Goal: Navigation & Orientation: Find specific page/section

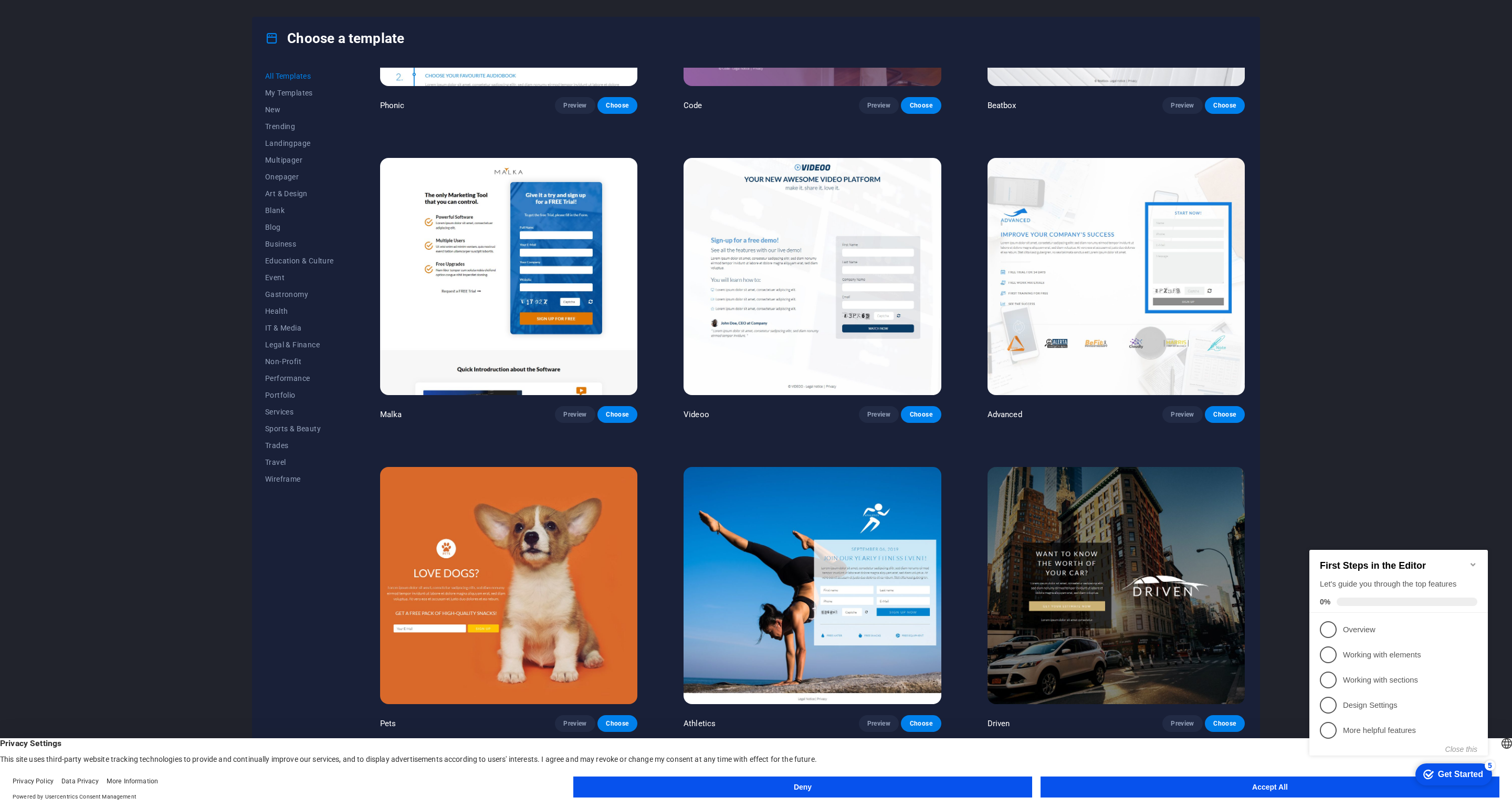
scroll to position [14454, 0]
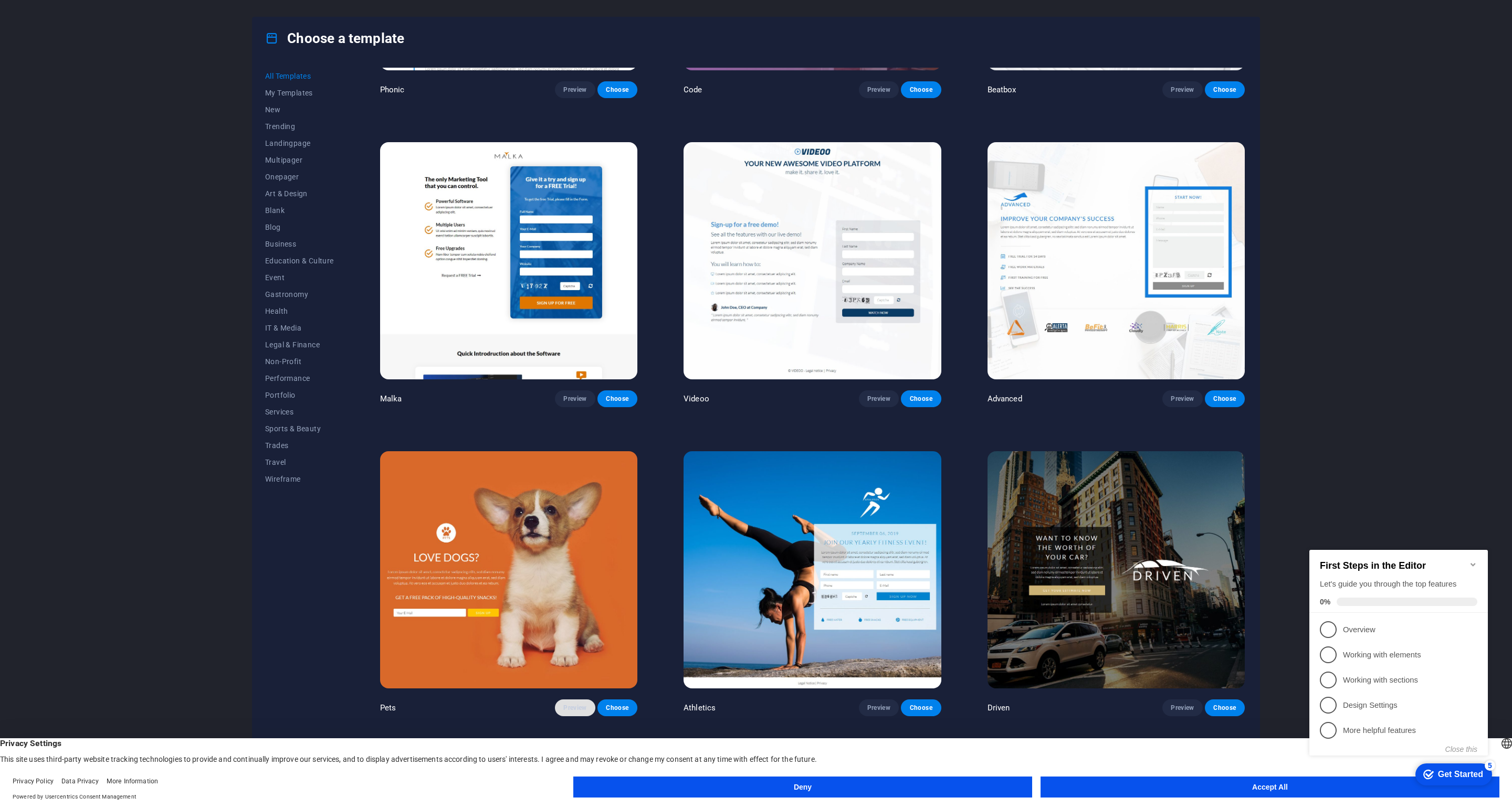
click at [578, 704] on span "Preview" at bounding box center [575, 708] width 23 height 8
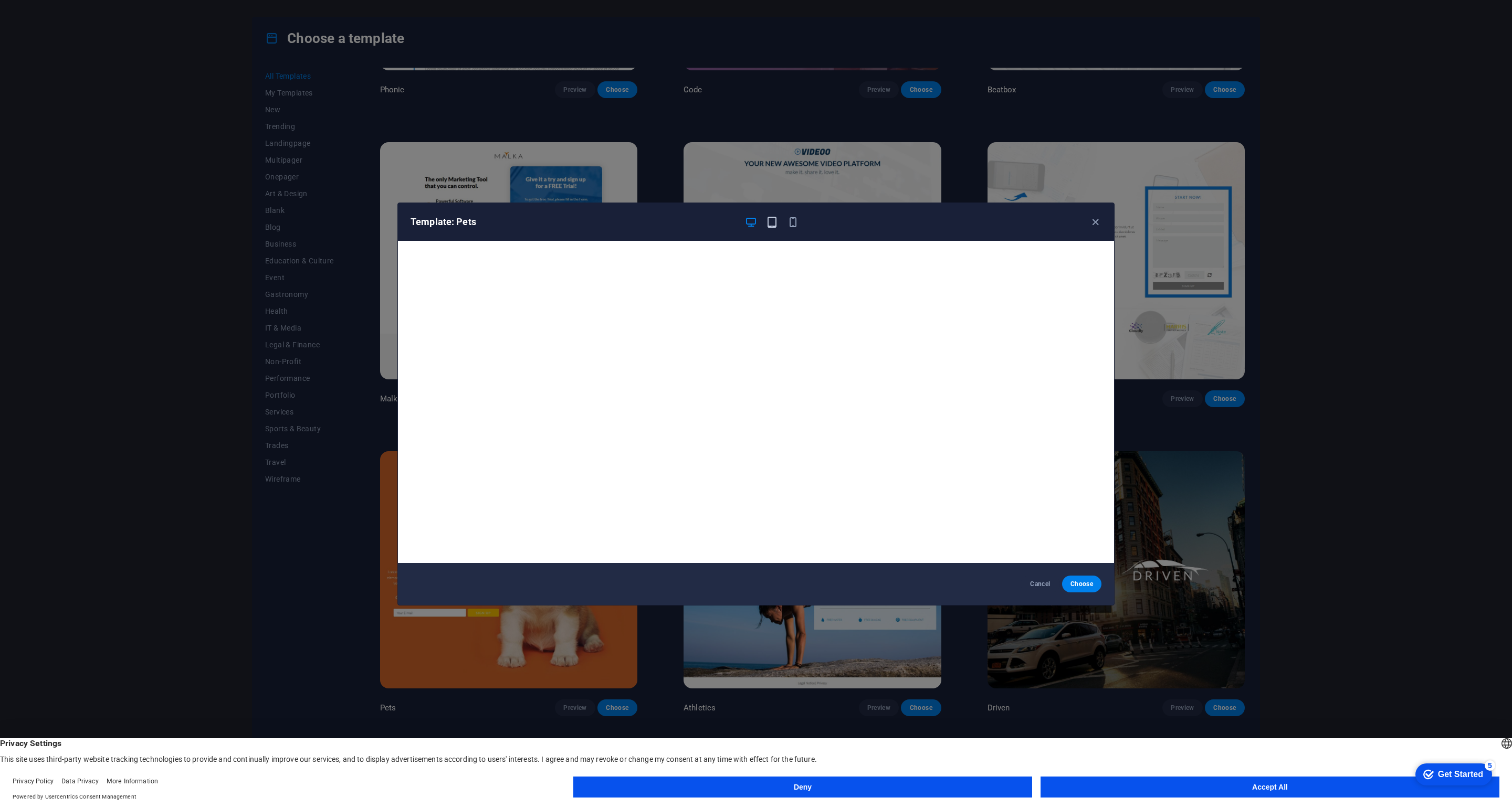
click at [774, 226] on icon "button" at bounding box center [772, 222] width 12 height 12
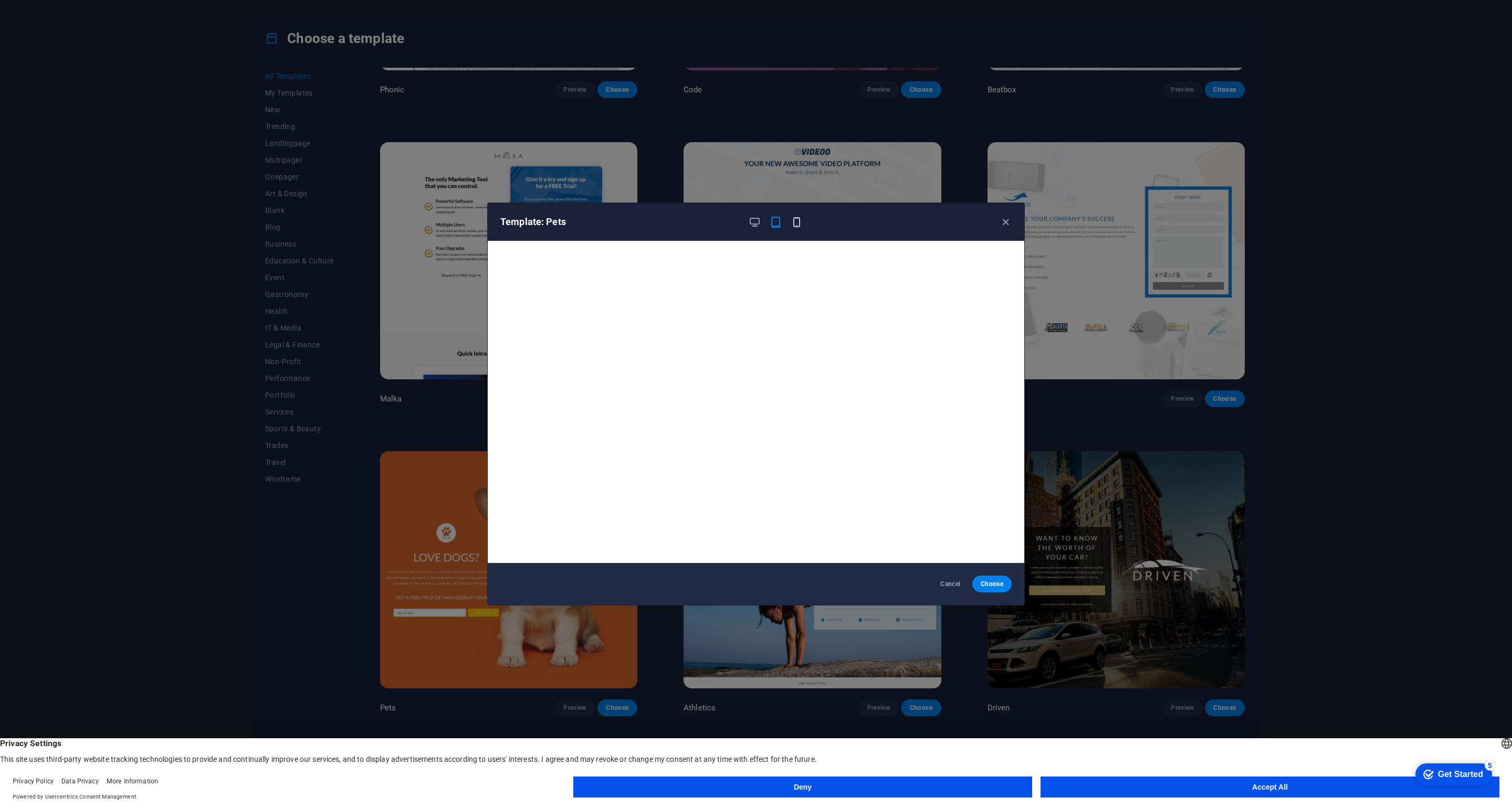
click at [798, 225] on icon "button" at bounding box center [797, 222] width 12 height 12
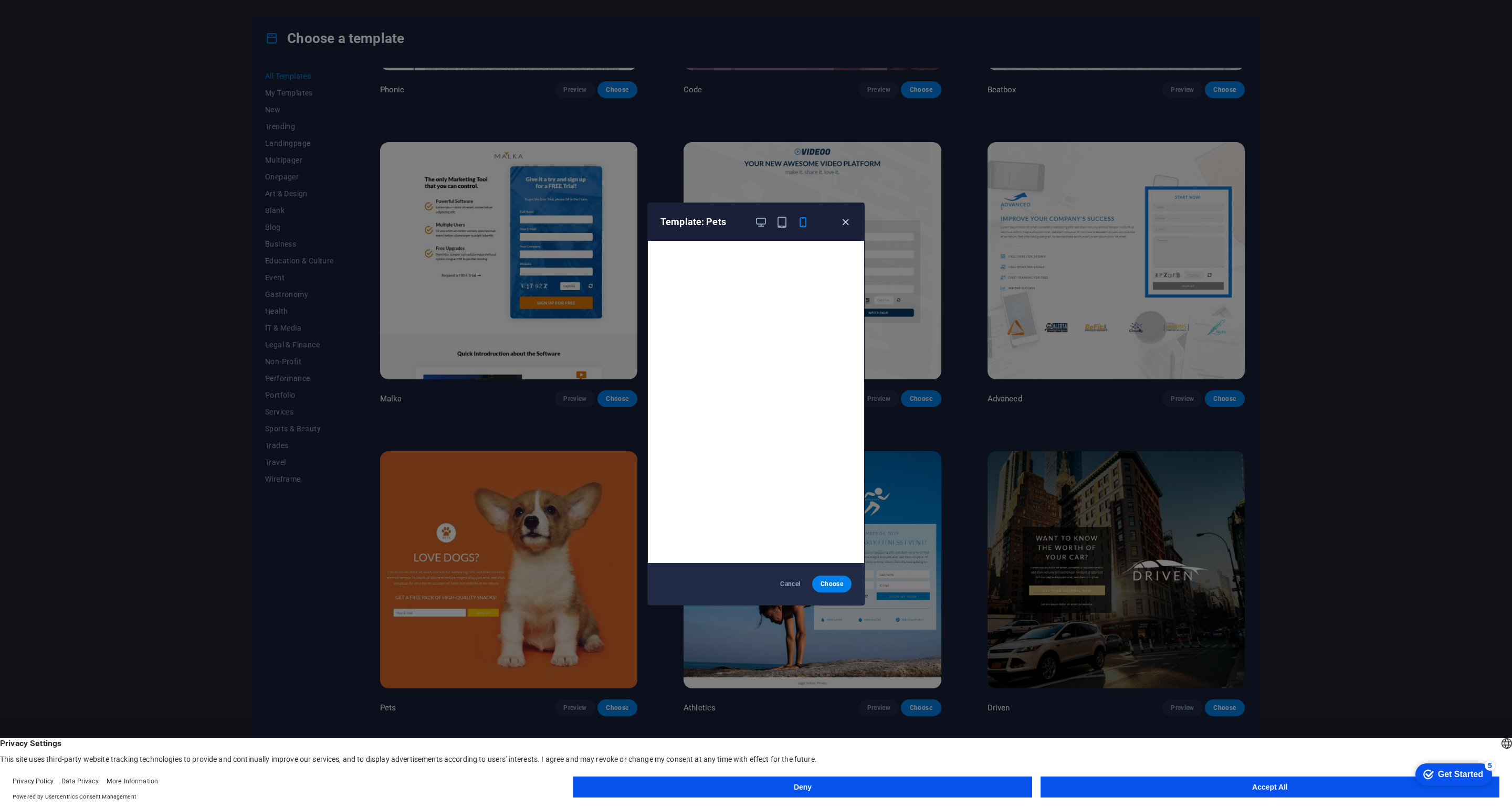
click at [846, 222] on icon "button" at bounding box center [845, 222] width 12 height 12
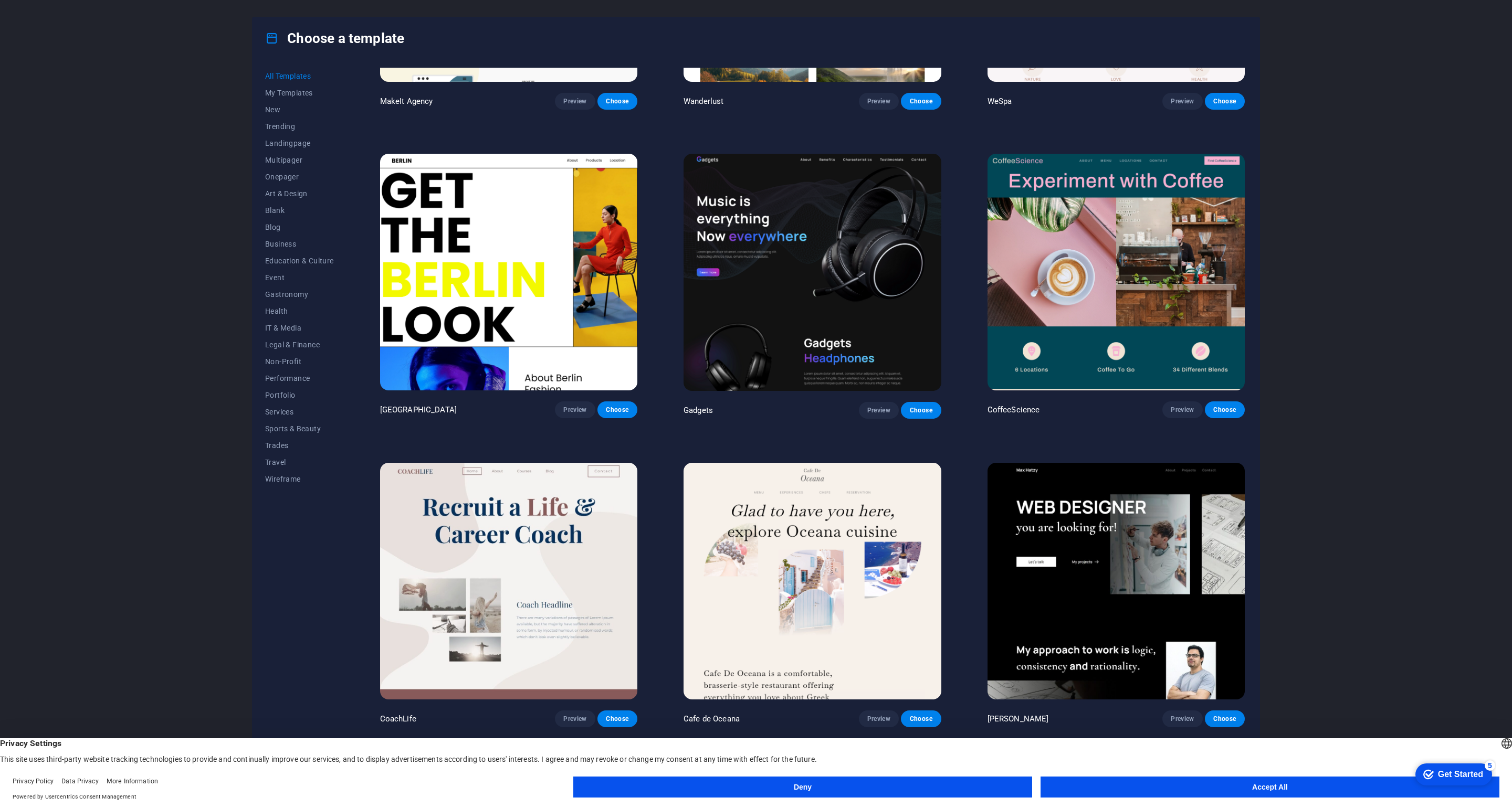
scroll to position [3327, 0]
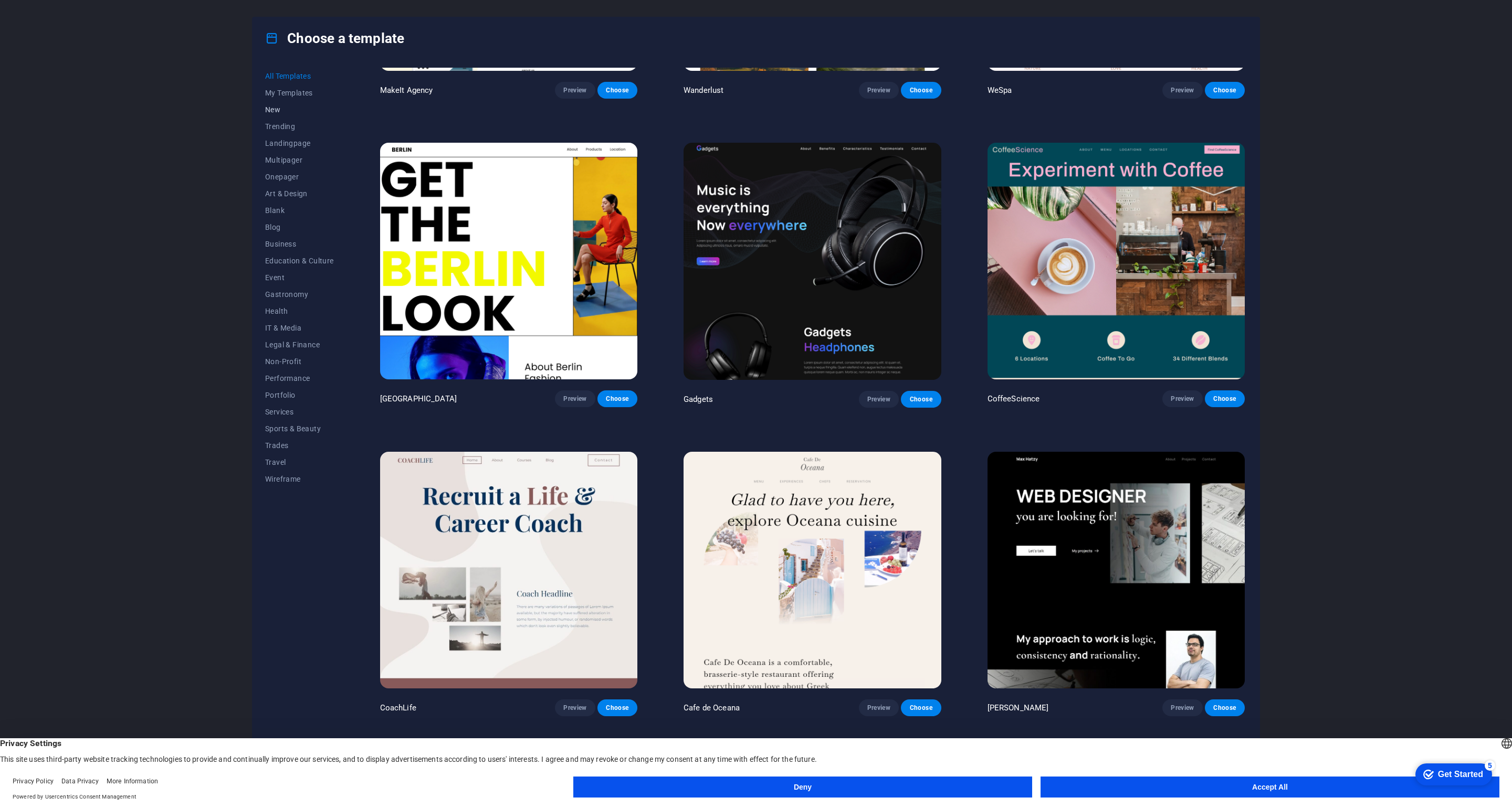
click at [275, 110] on span "New" at bounding box center [299, 110] width 69 height 8
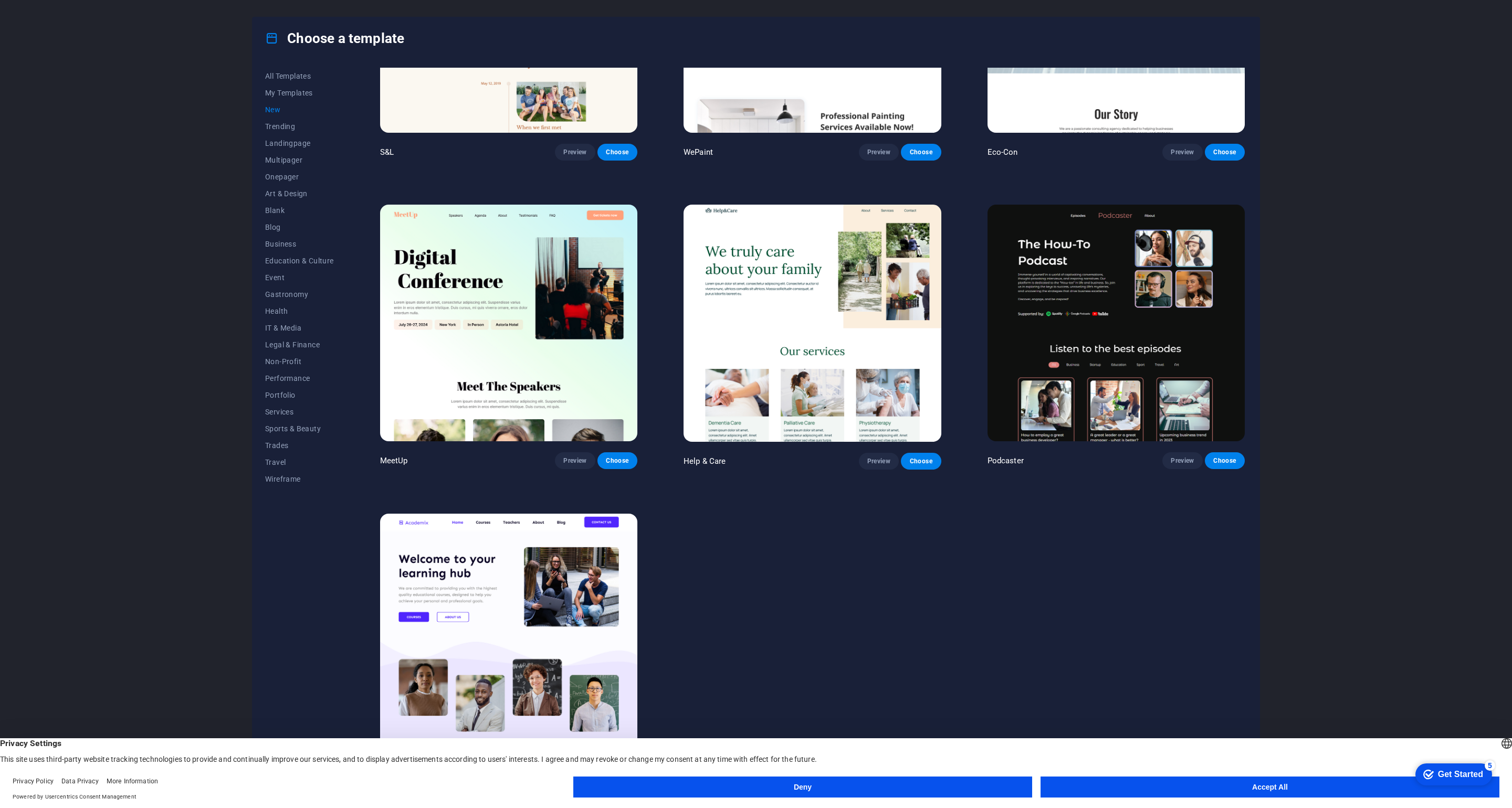
scroll to position [788, 0]
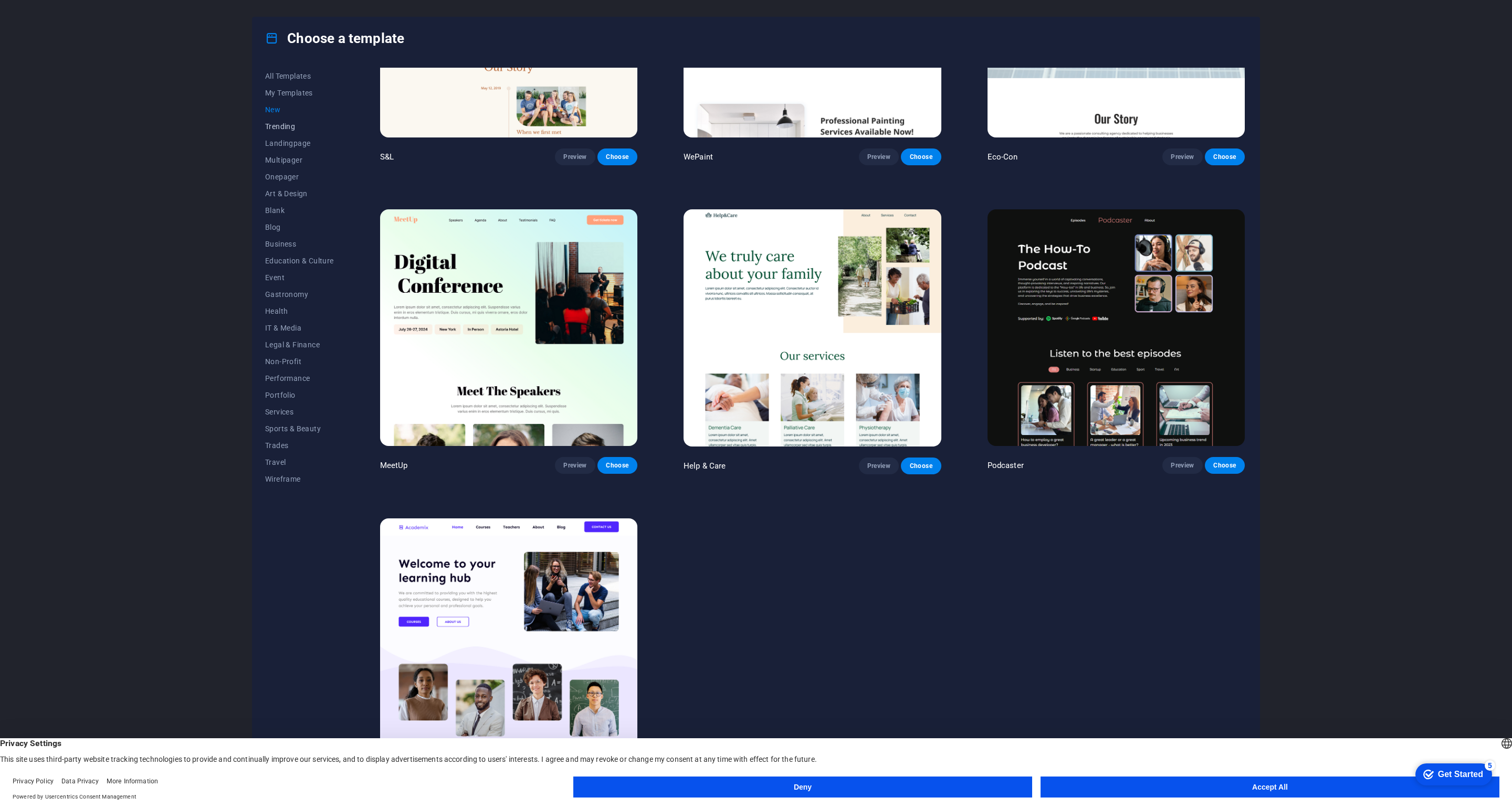
click at [275, 127] on span "Trending" at bounding box center [299, 126] width 69 height 8
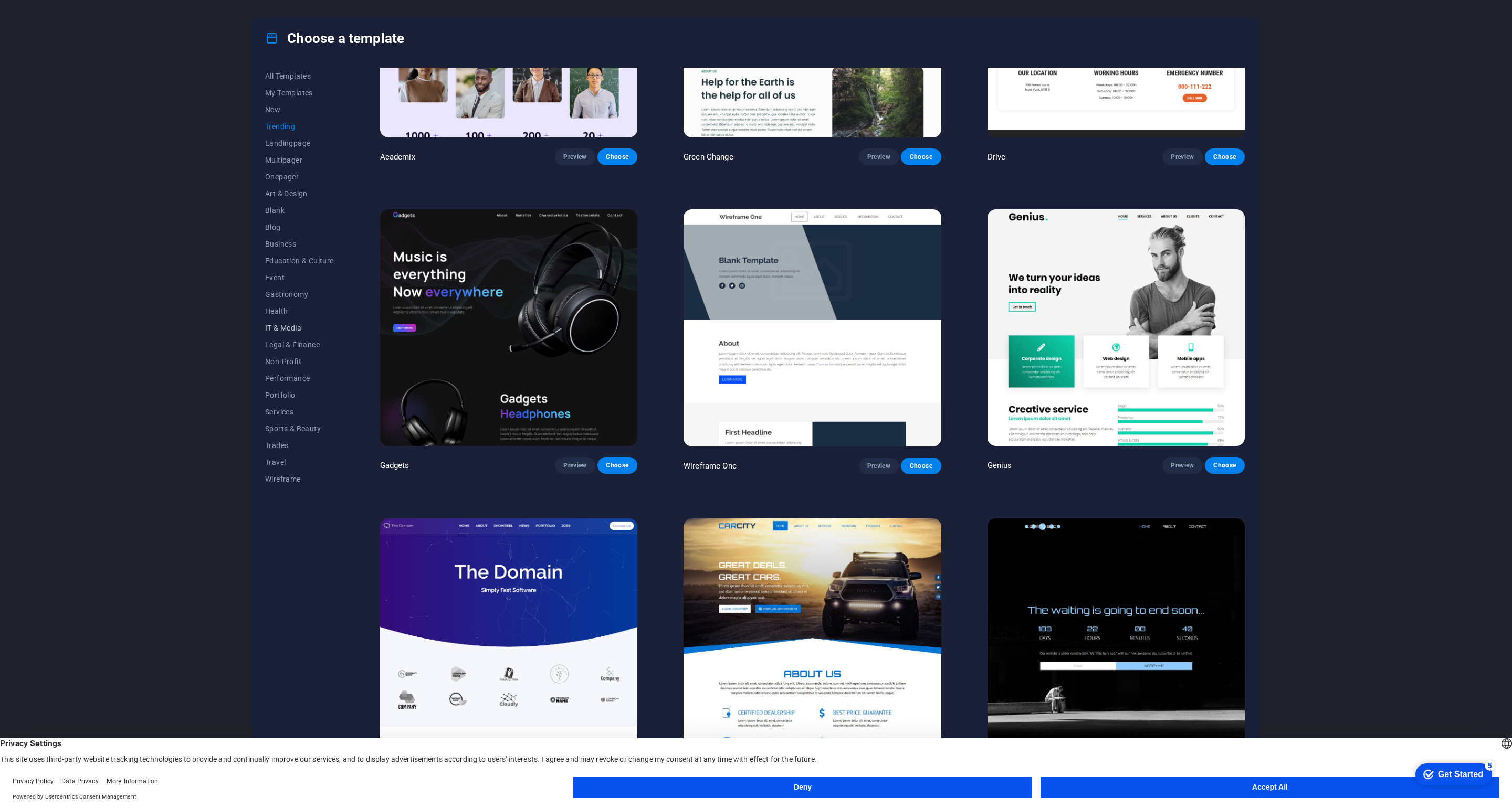
click at [286, 330] on span "IT & Media" at bounding box center [299, 328] width 69 height 8
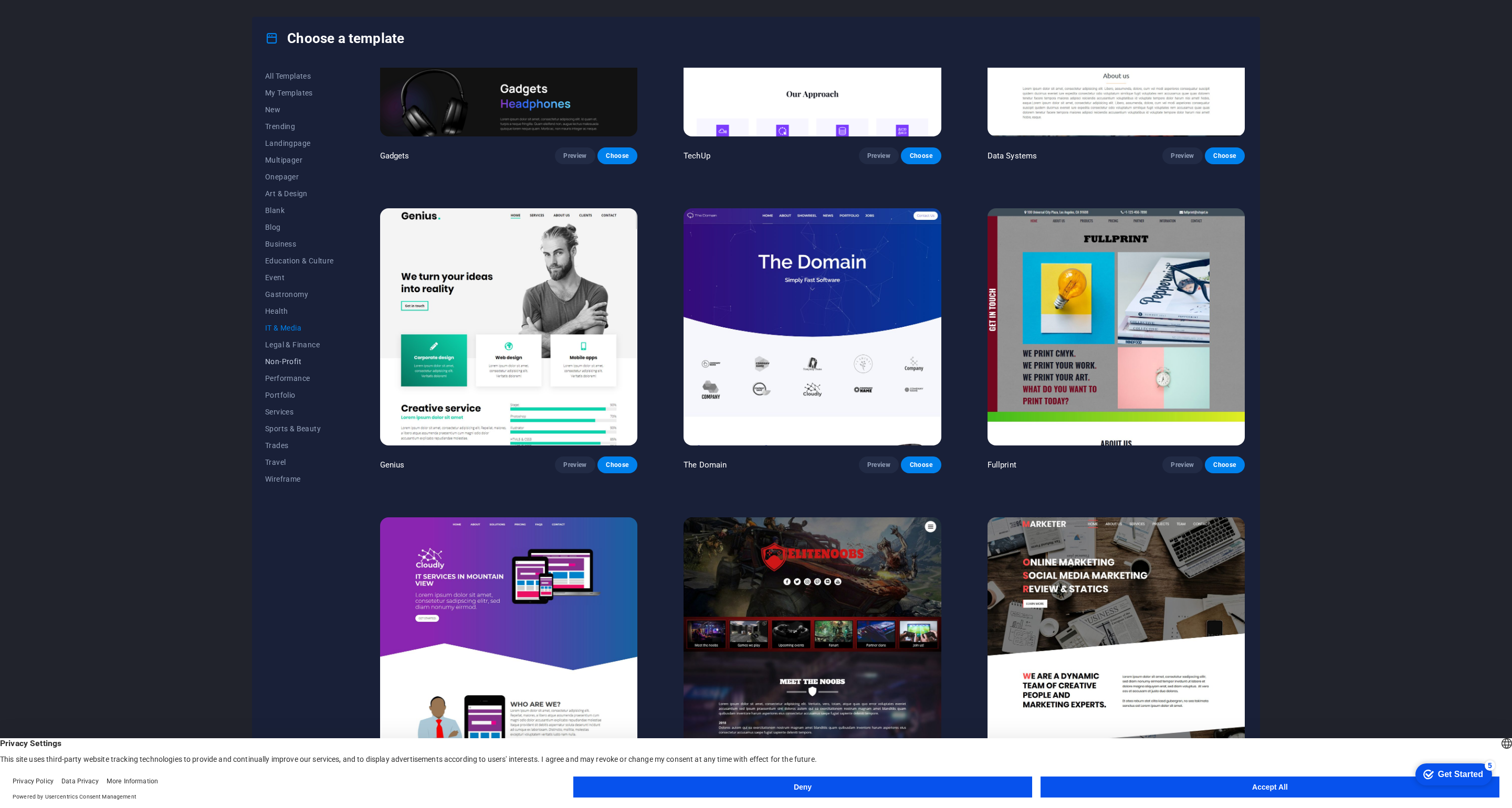
click at [284, 364] on span "Non-Profit" at bounding box center [299, 361] width 69 height 8
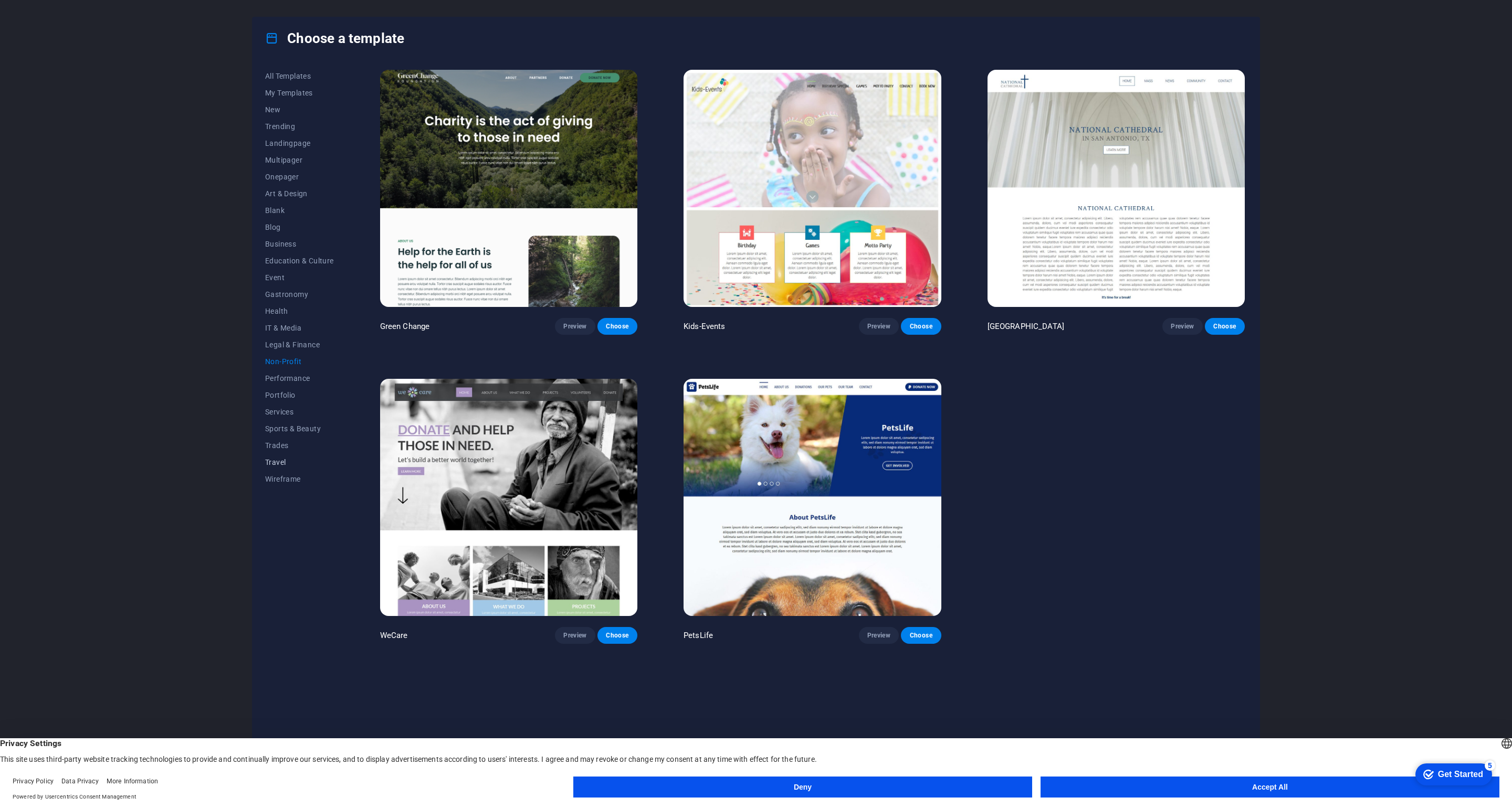
click at [278, 461] on span "Travel" at bounding box center [299, 462] width 69 height 8
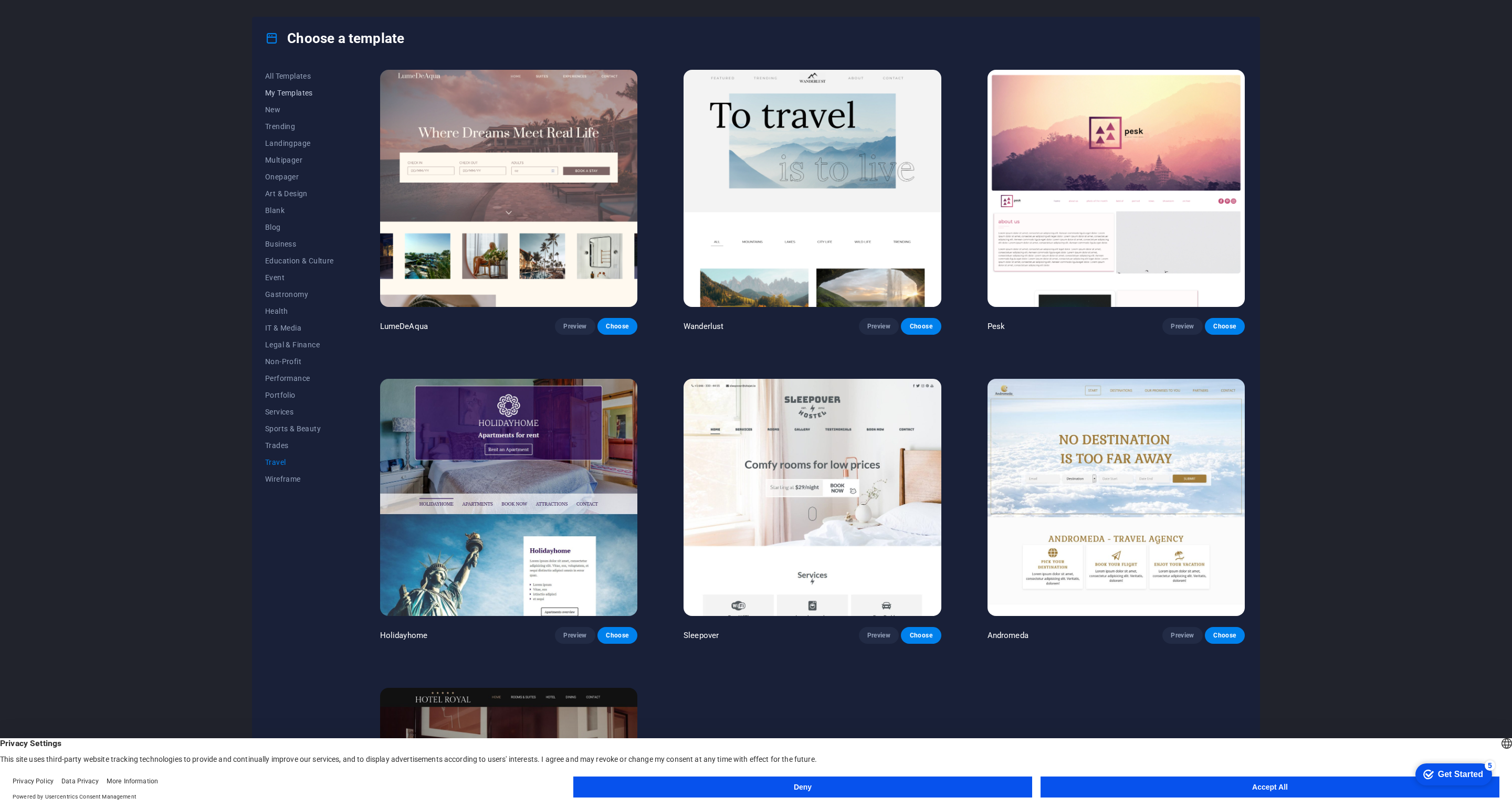
click at [278, 97] on button "My Templates" at bounding box center [299, 93] width 69 height 17
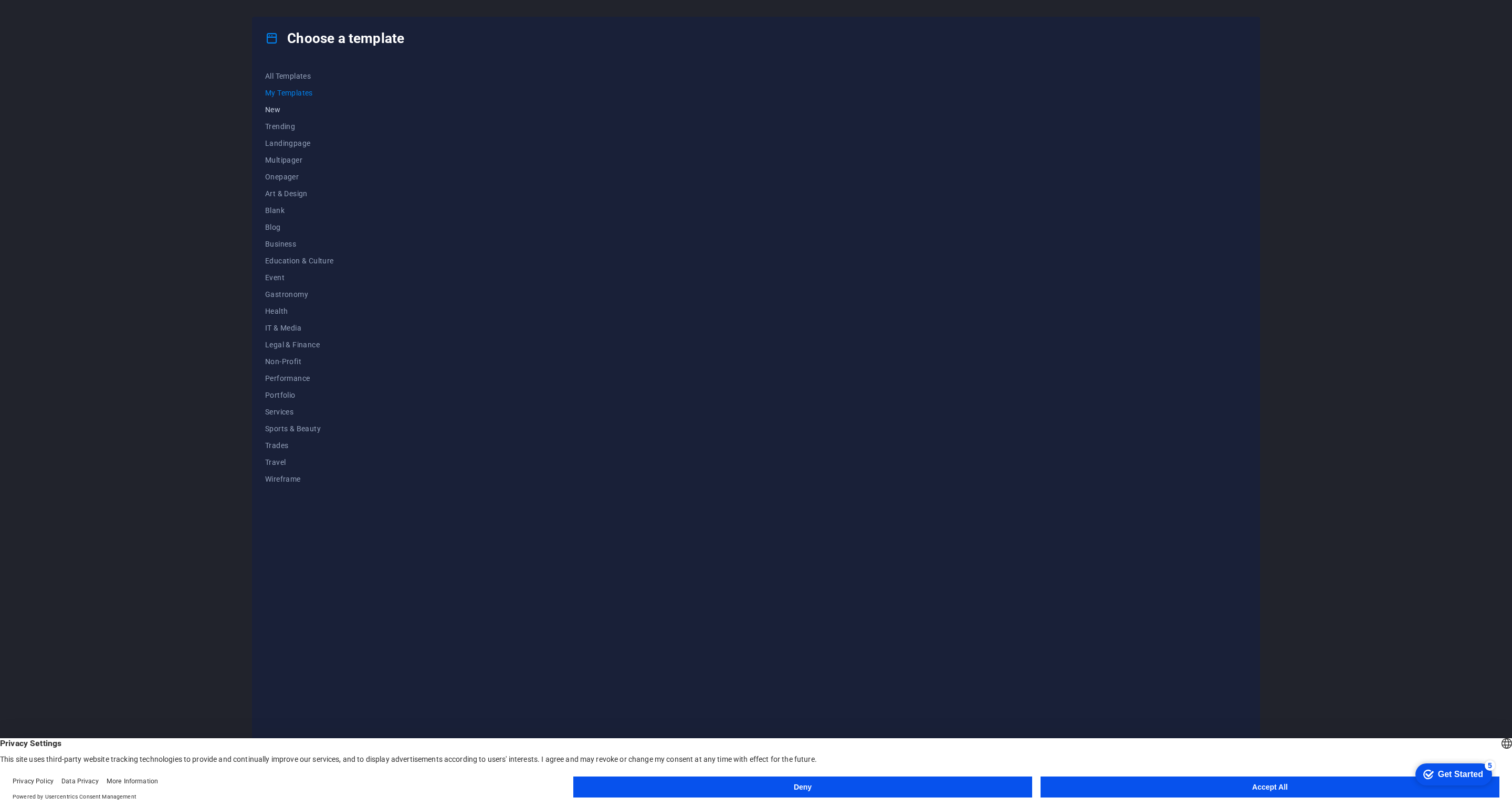
click at [272, 107] on span "New" at bounding box center [299, 110] width 69 height 8
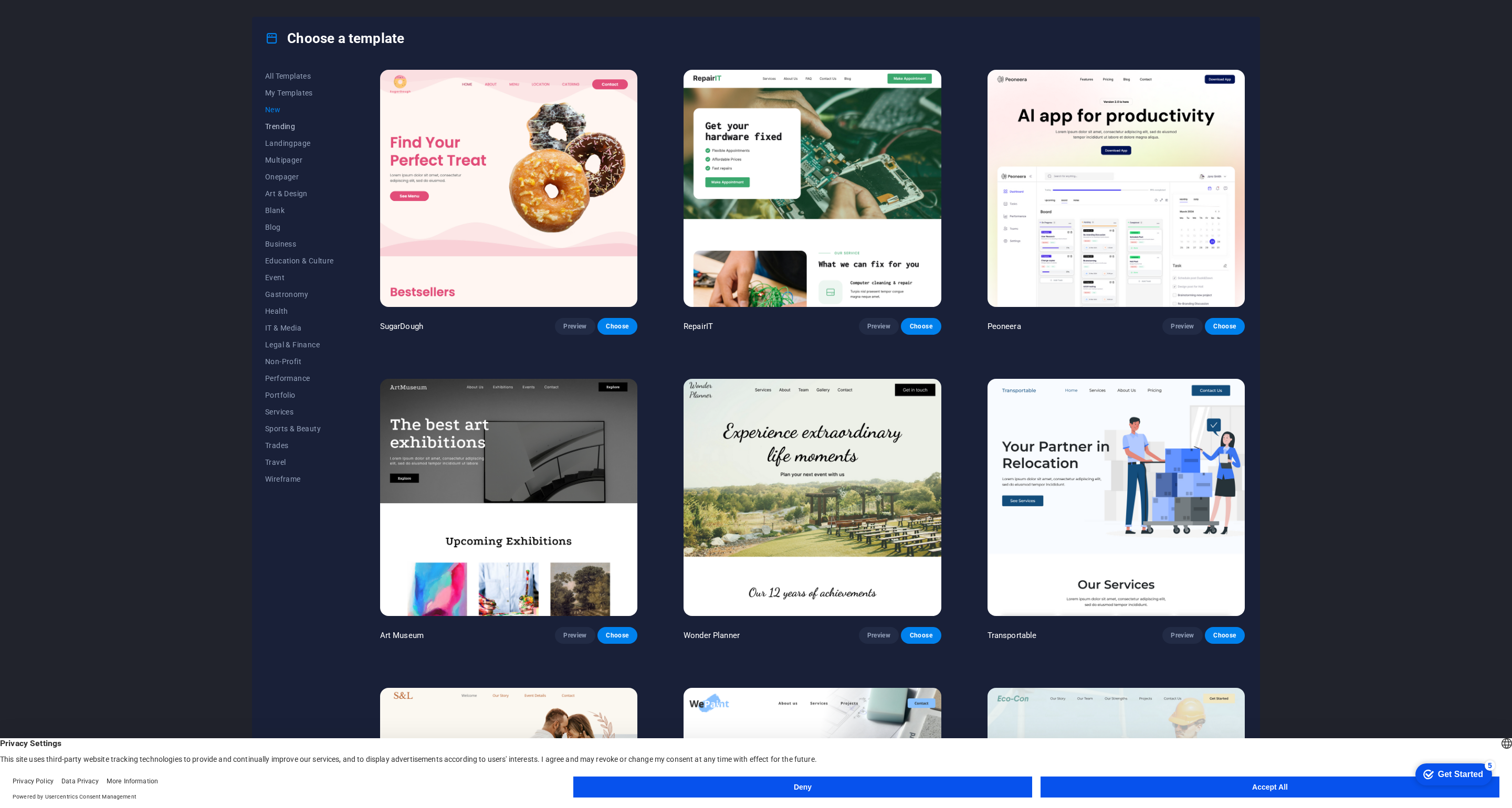
click at [273, 124] on span "Trending" at bounding box center [299, 126] width 69 height 8
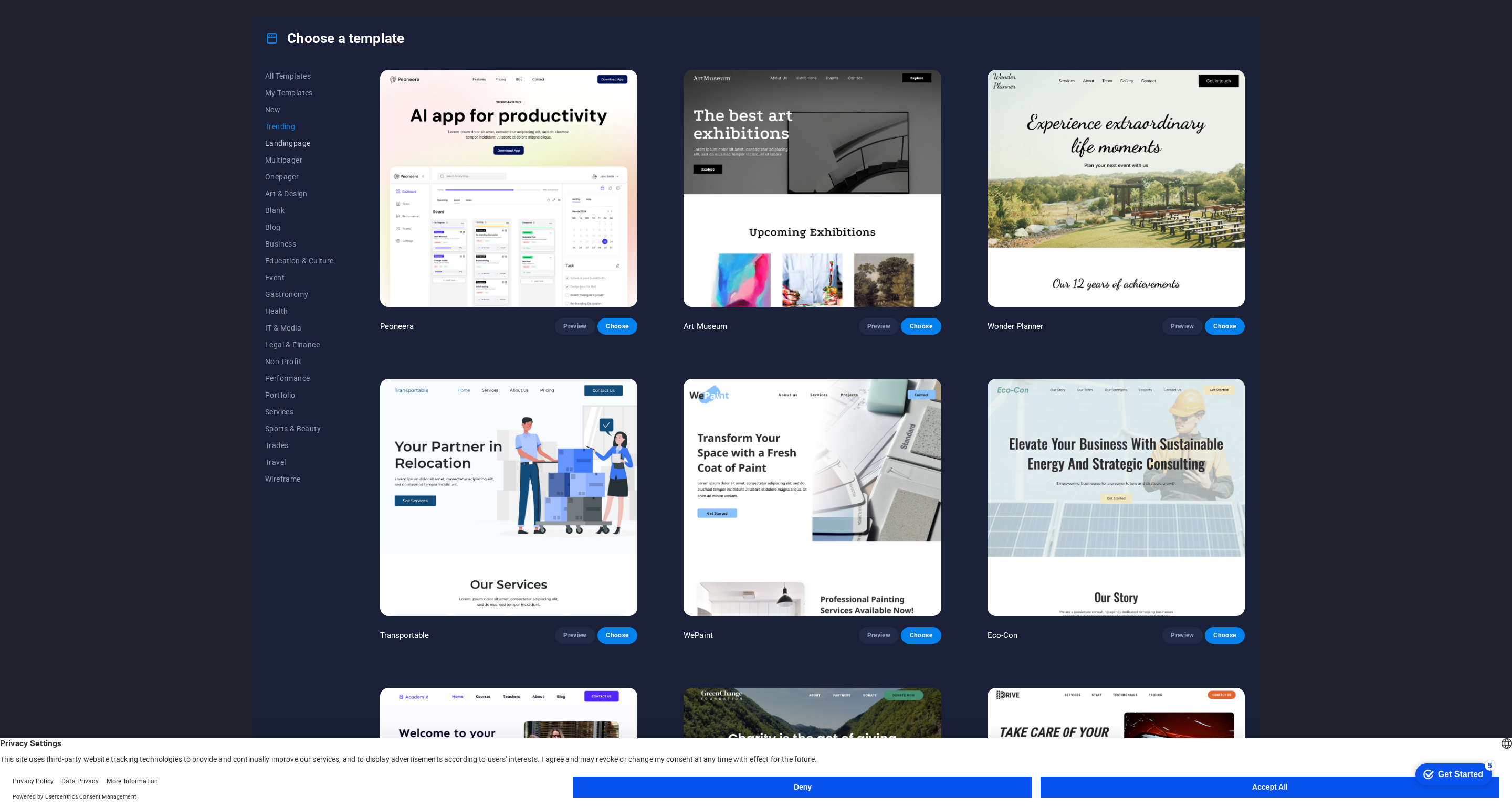
click at [275, 144] on span "Landingpage" at bounding box center [299, 143] width 69 height 8
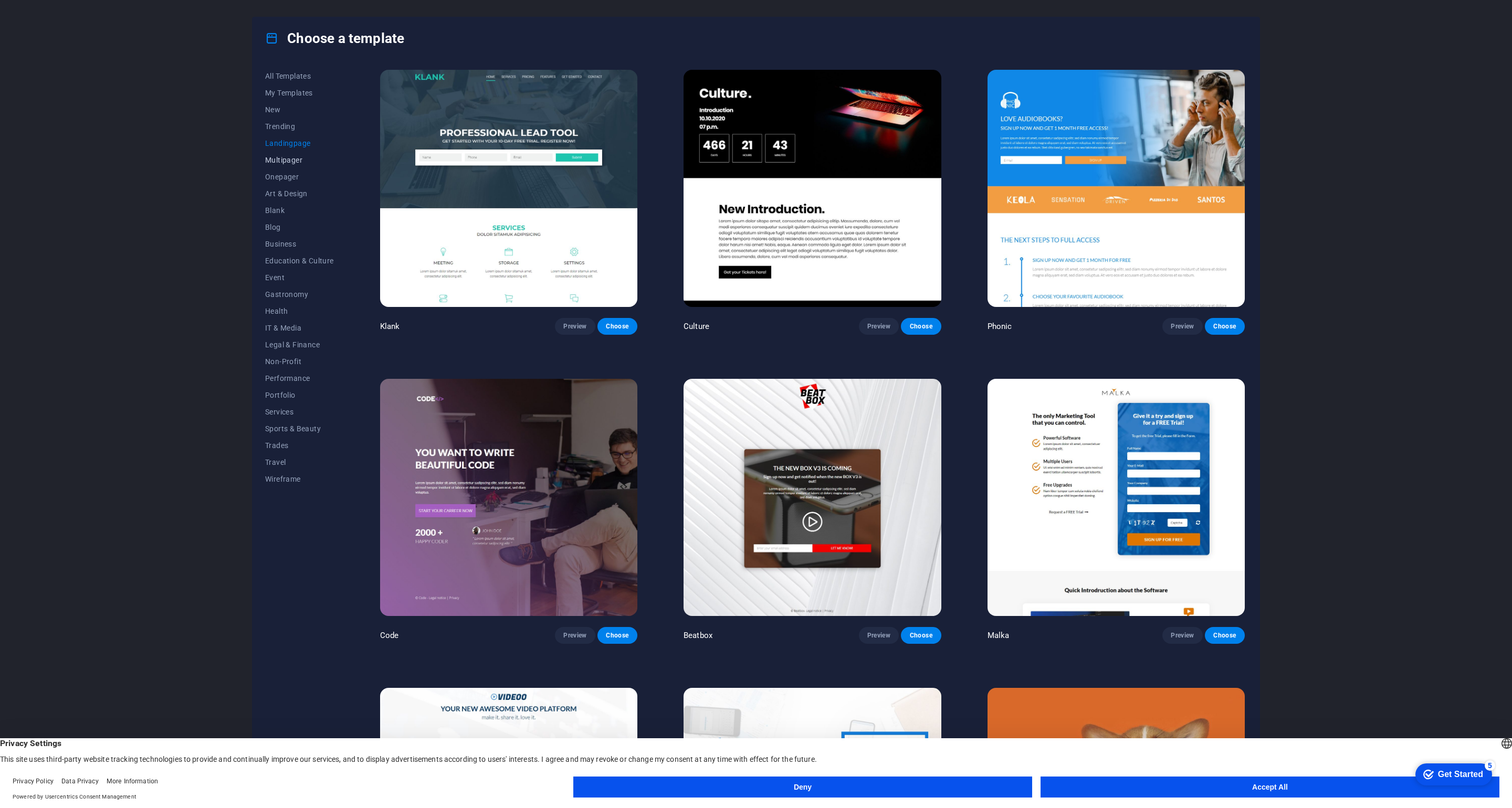
click at [292, 160] on span "Multipager" at bounding box center [299, 160] width 69 height 8
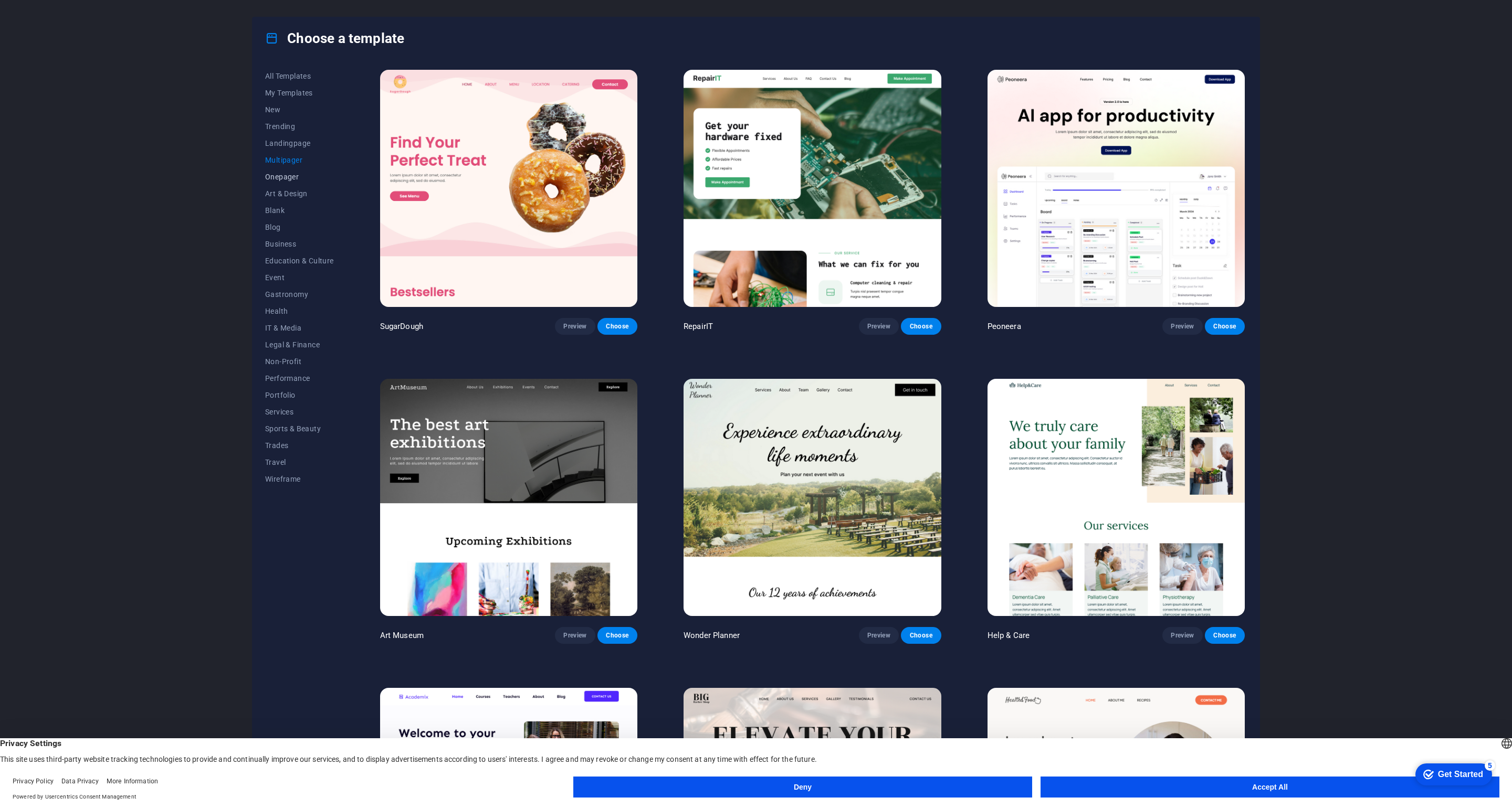
click at [291, 179] on span "Onepager" at bounding box center [299, 177] width 69 height 8
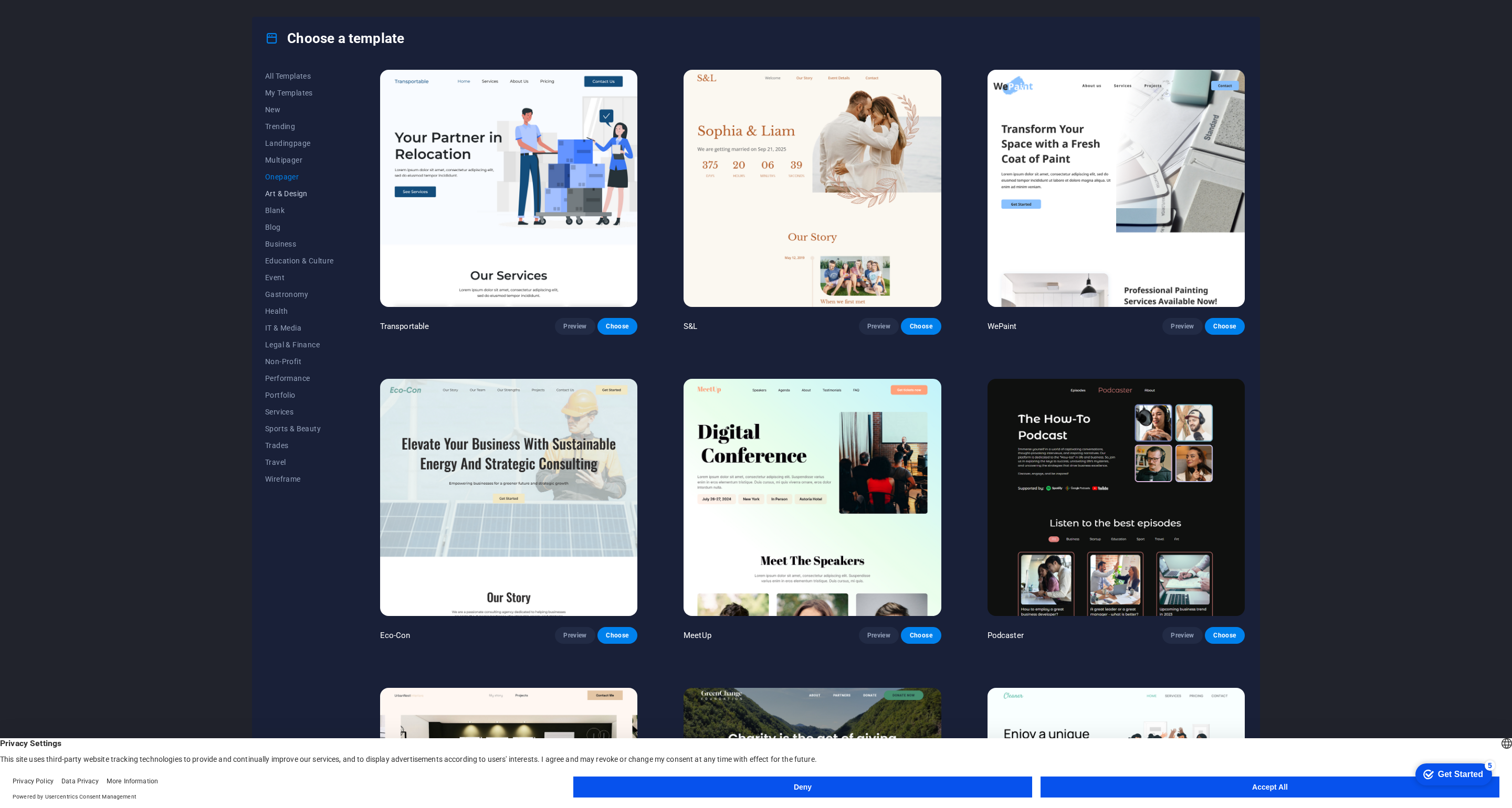
click at [284, 192] on span "Art & Design" at bounding box center [299, 194] width 69 height 8
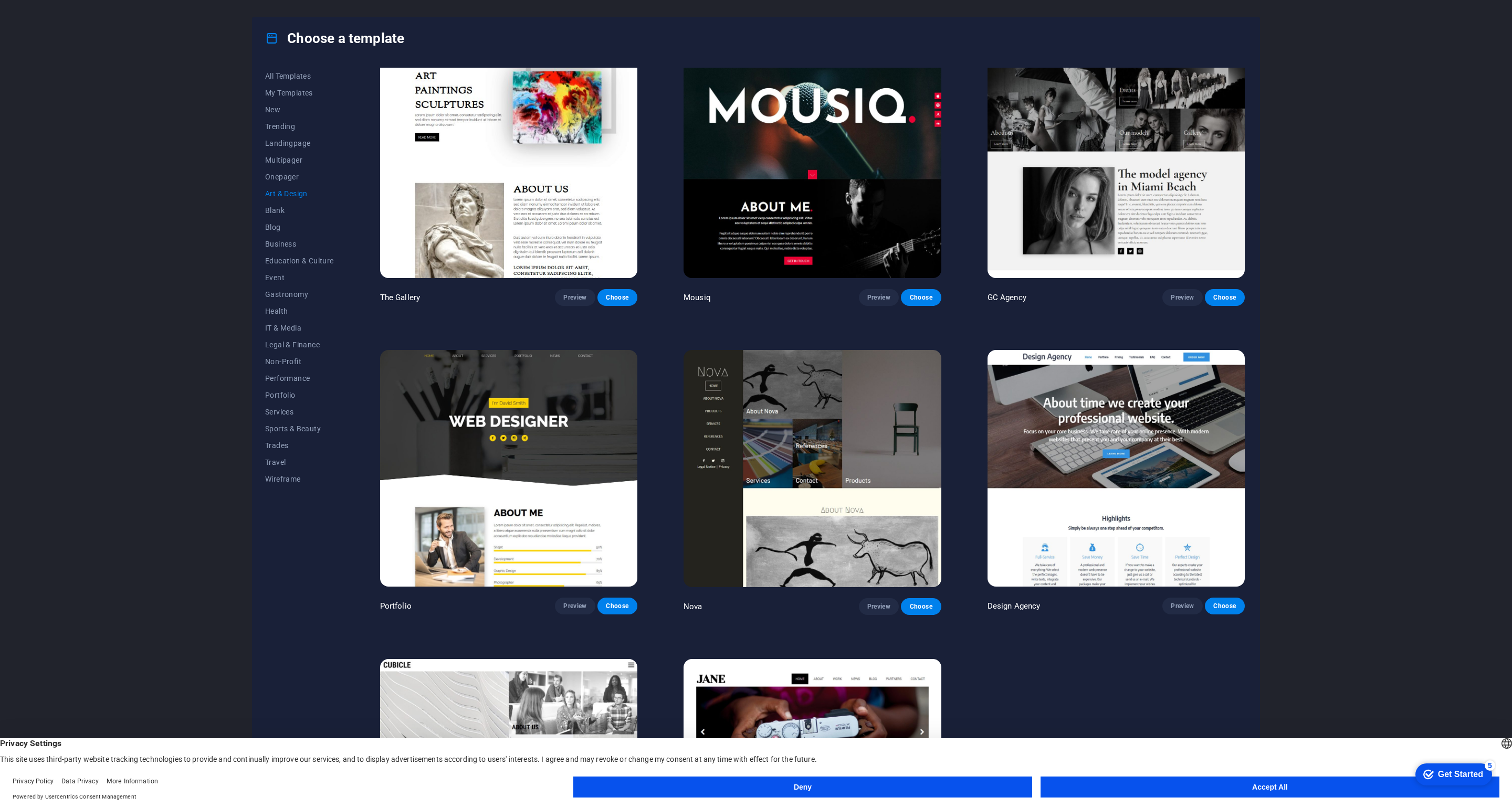
scroll to position [648, 0]
click at [271, 214] on span "Blank" at bounding box center [299, 211] width 69 height 8
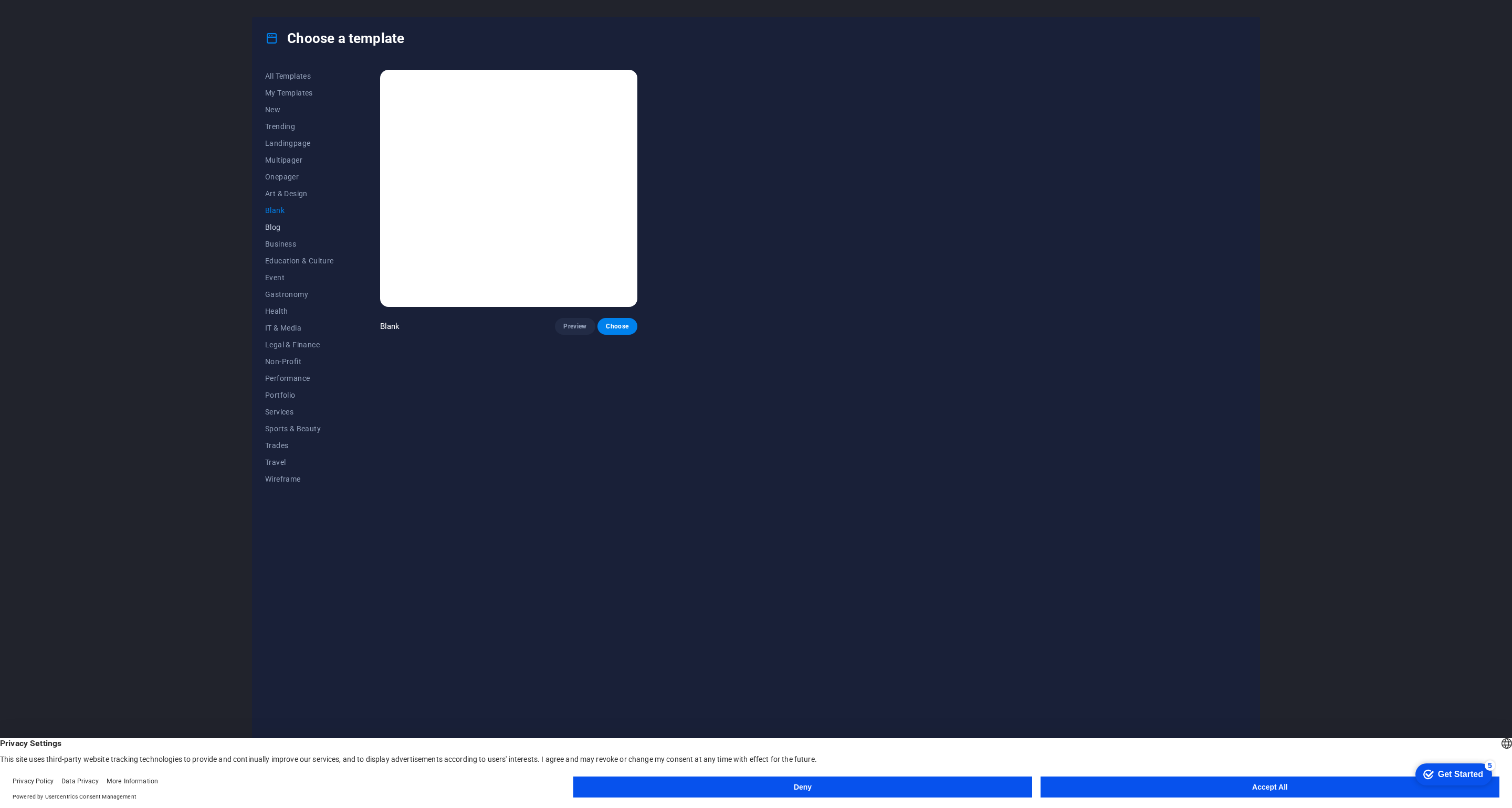
click at [276, 228] on span "Blog" at bounding box center [299, 227] width 69 height 8
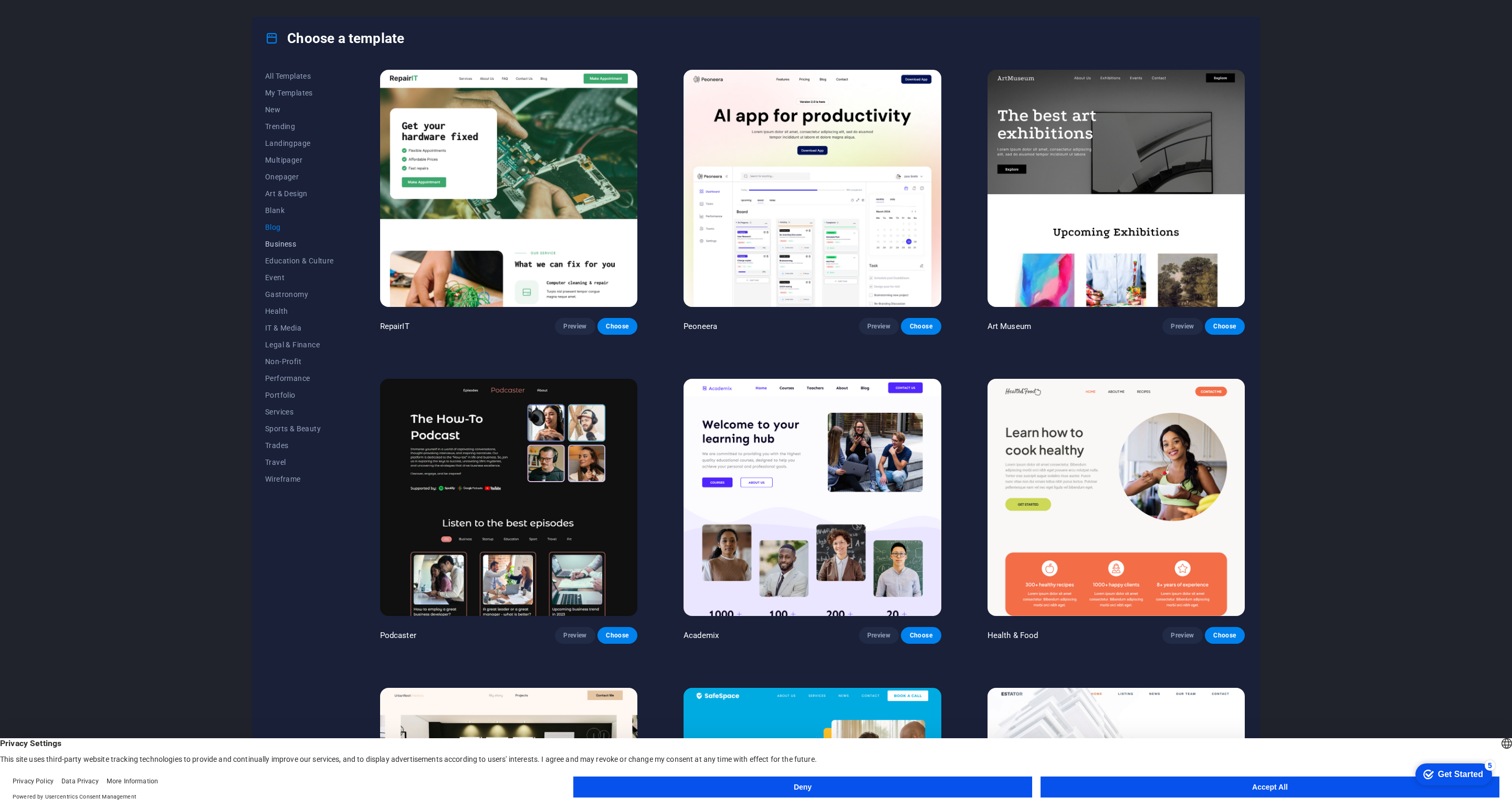
click at [279, 245] on span "Business" at bounding box center [299, 244] width 69 height 8
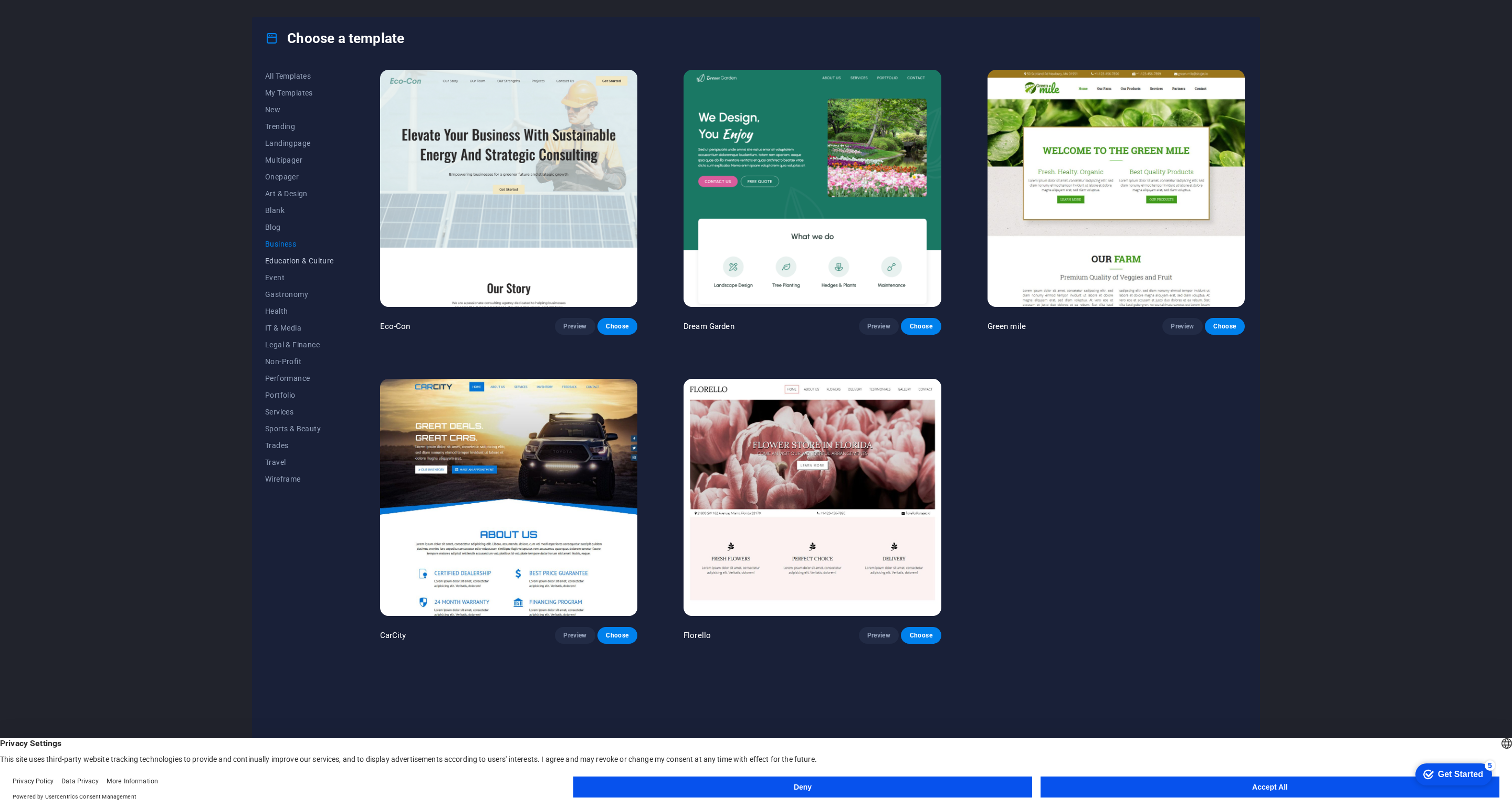
click at [287, 262] on span "Education & Culture" at bounding box center [299, 261] width 69 height 8
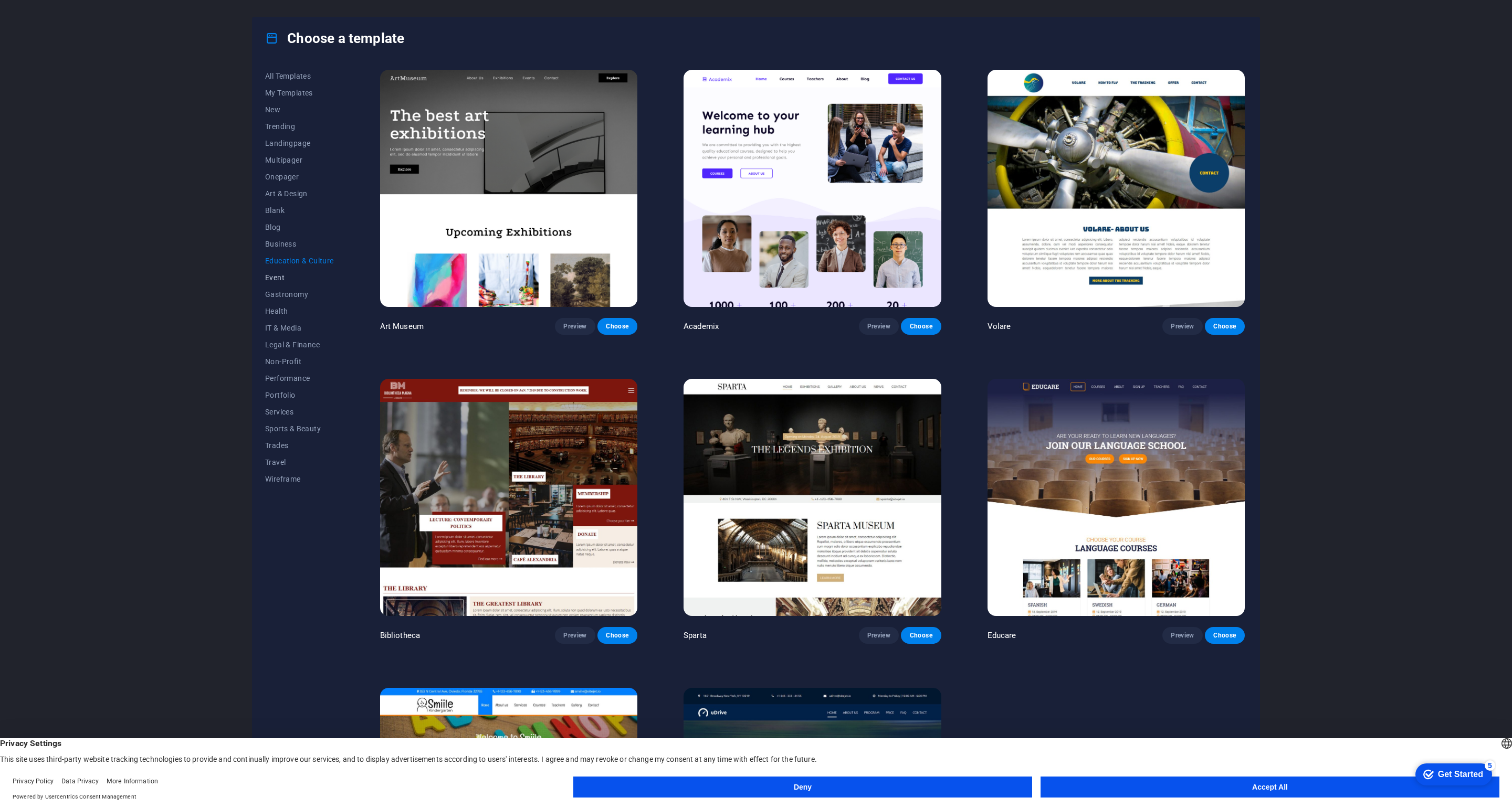
click at [278, 281] on span "Event" at bounding box center [299, 278] width 69 height 8
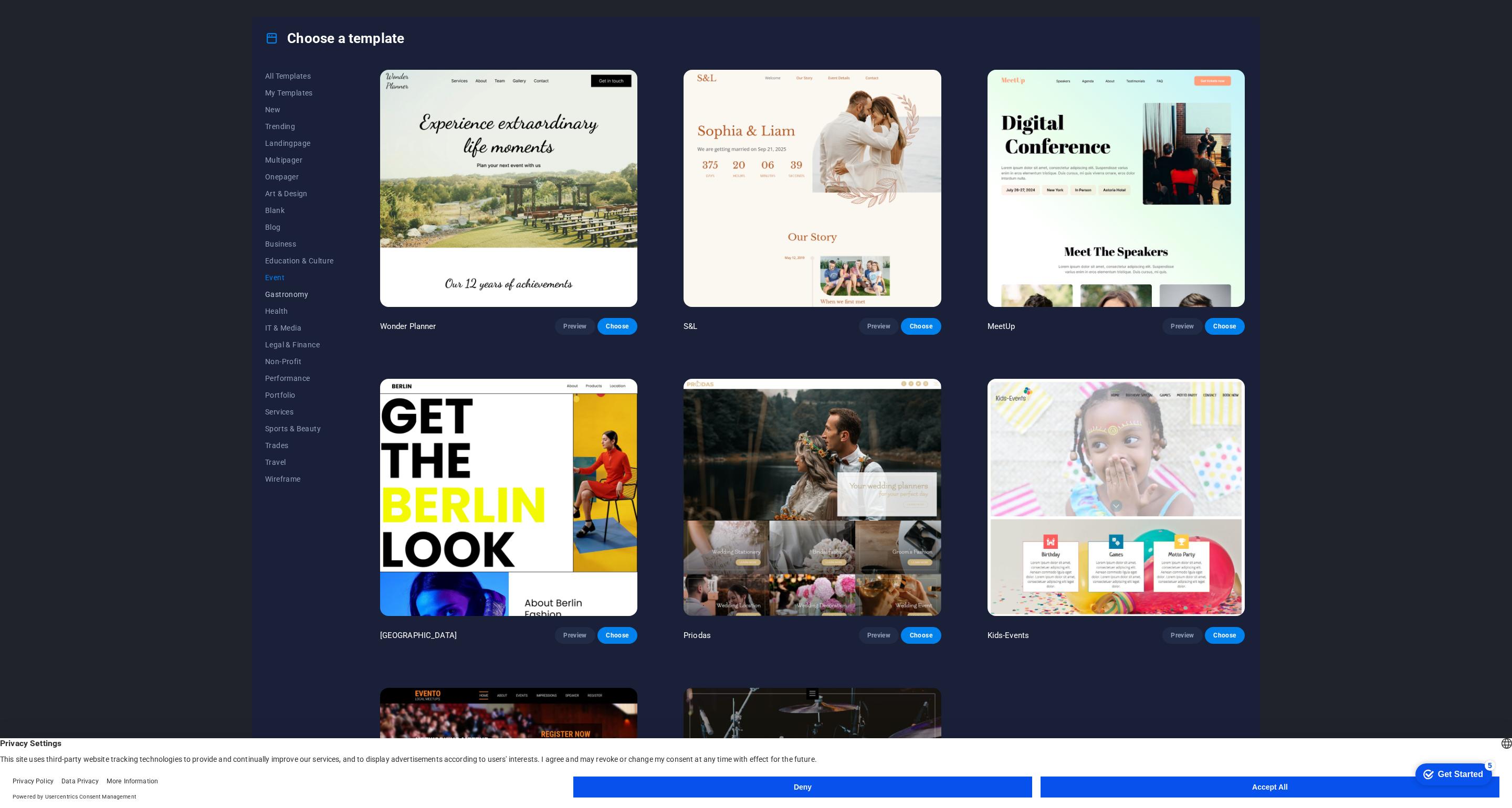
click at [272, 294] on span "Gastronomy" at bounding box center [299, 295] width 69 height 8
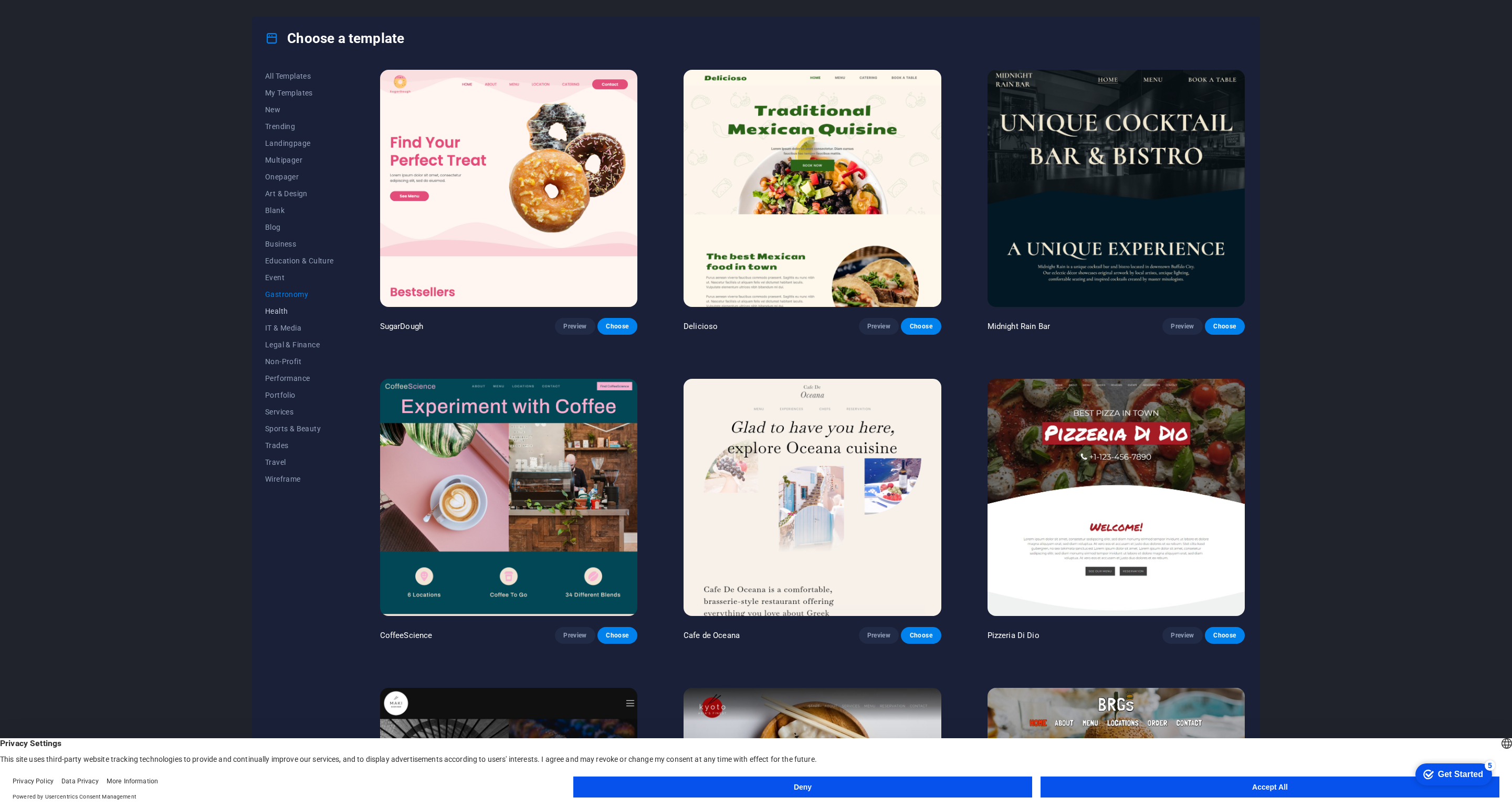
click at [281, 312] on span "Health" at bounding box center [299, 311] width 69 height 8
